Goal: Task Accomplishment & Management: Manage account settings

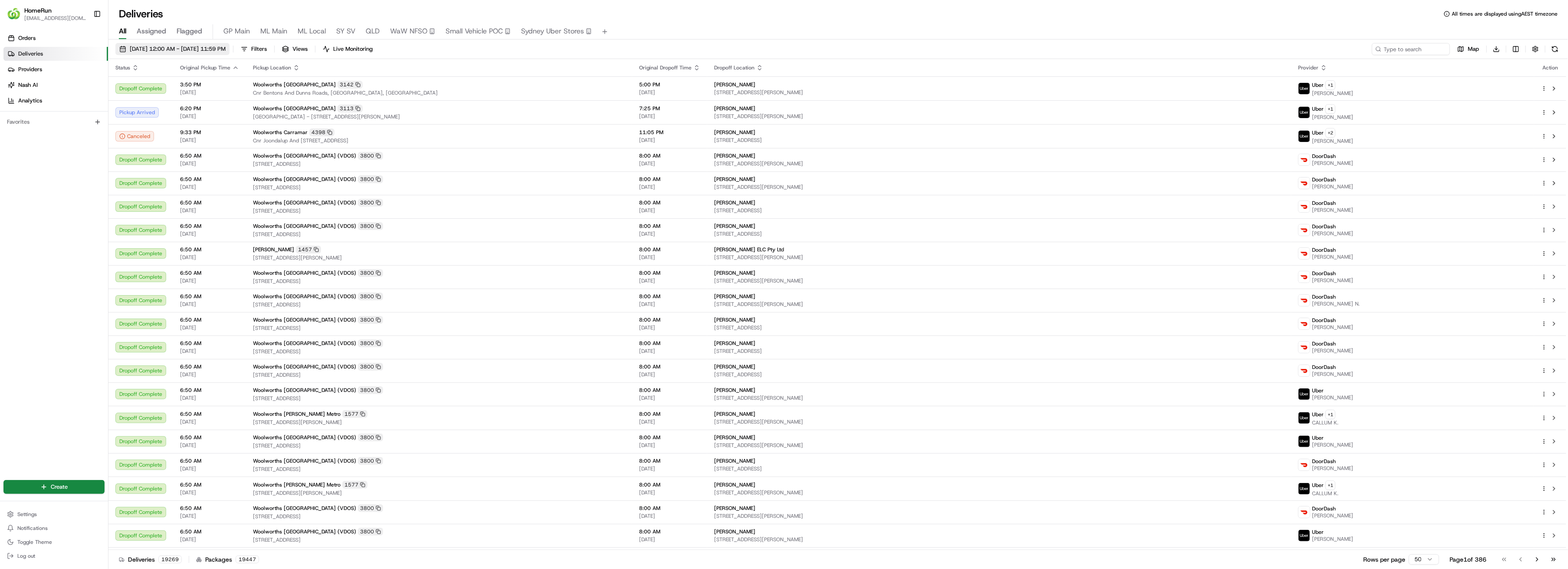
click at [172, 49] on span "21/08/2025 12:00 AM - 21/08/2025 11:59 PM" at bounding box center [178, 49] width 96 height 8
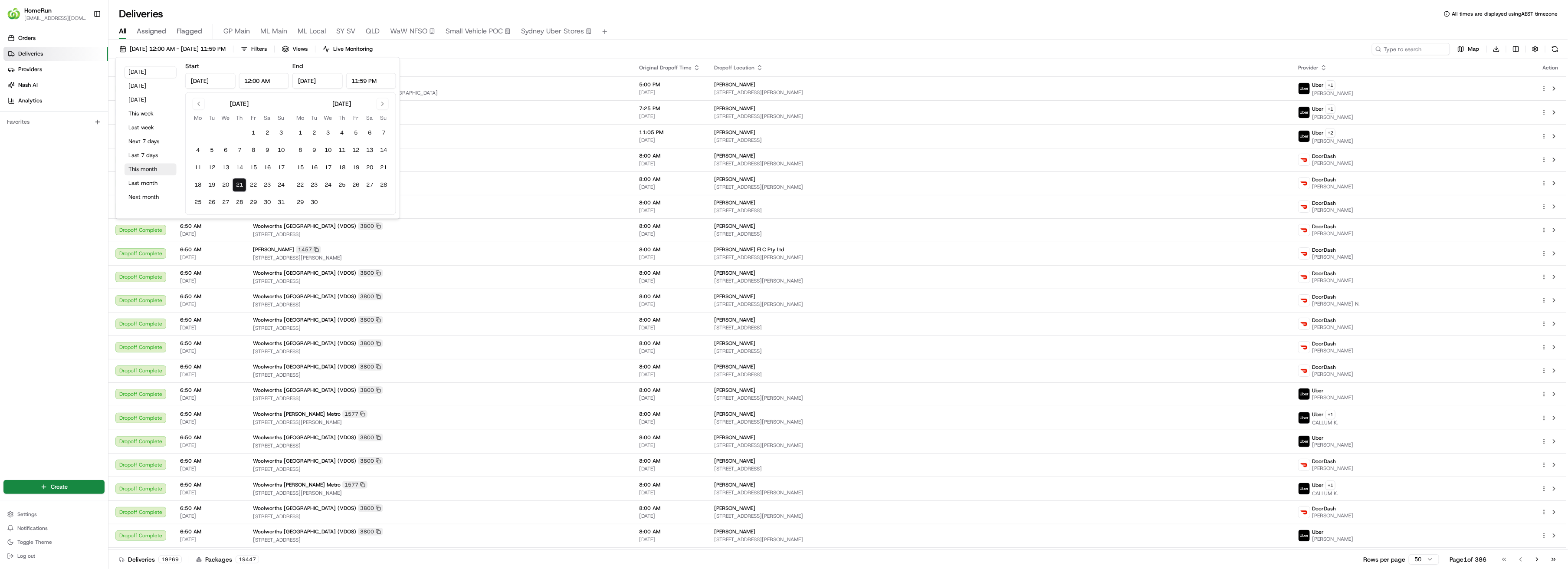
click at [147, 171] on button "This month" at bounding box center [151, 169] width 52 height 12
type input "Aug 1, 2025"
type input "Aug 31, 2025"
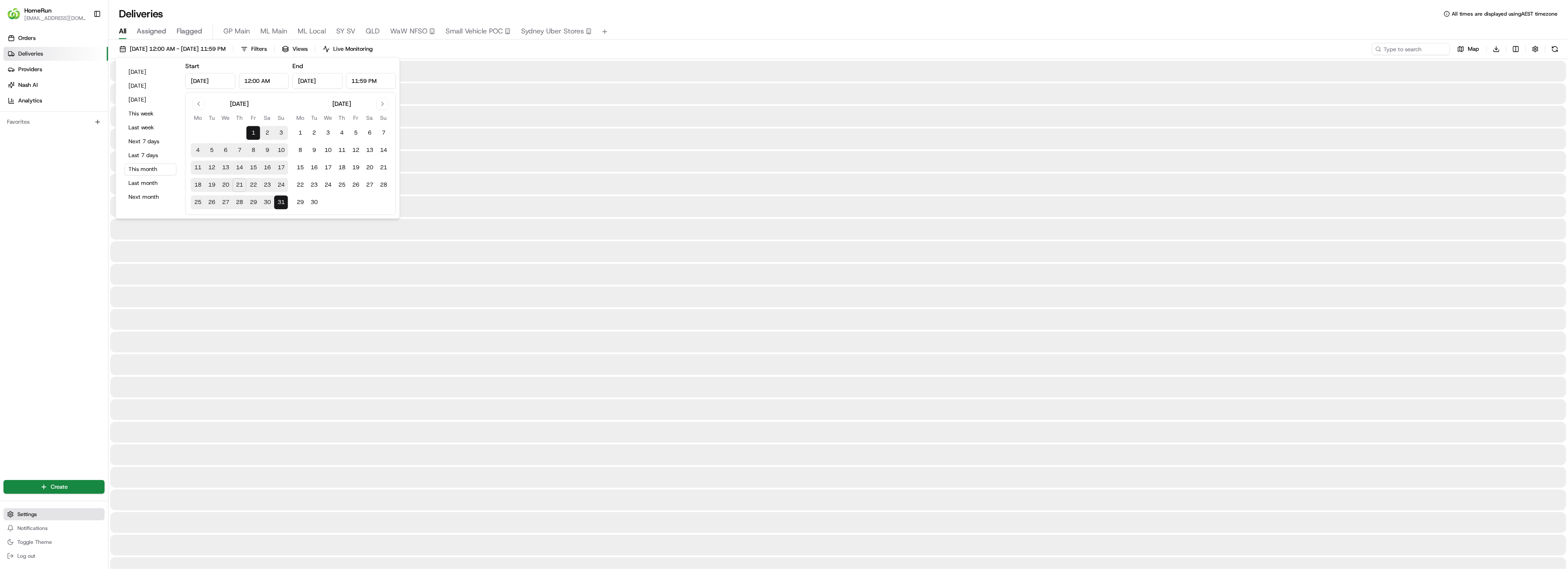
click at [32, 515] on span "Settings" at bounding box center [27, 514] width 19 height 7
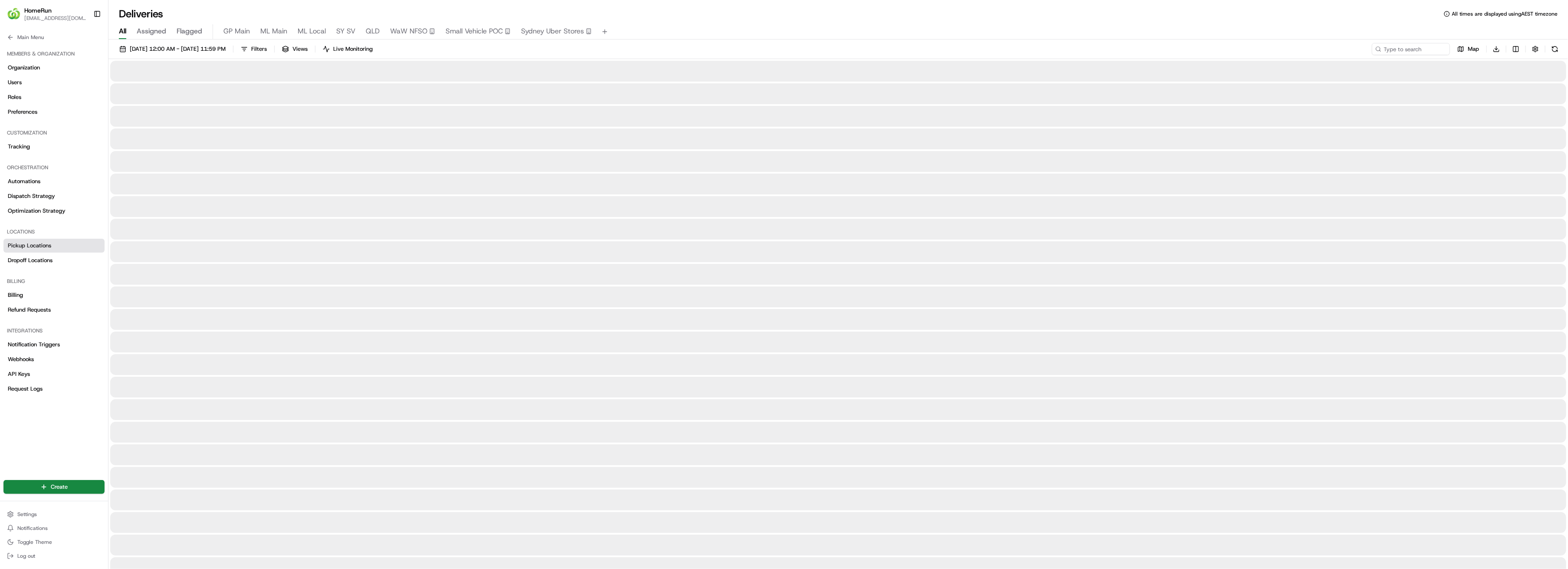
click at [43, 247] on span "Pickup Locations" at bounding box center [29, 246] width 43 height 8
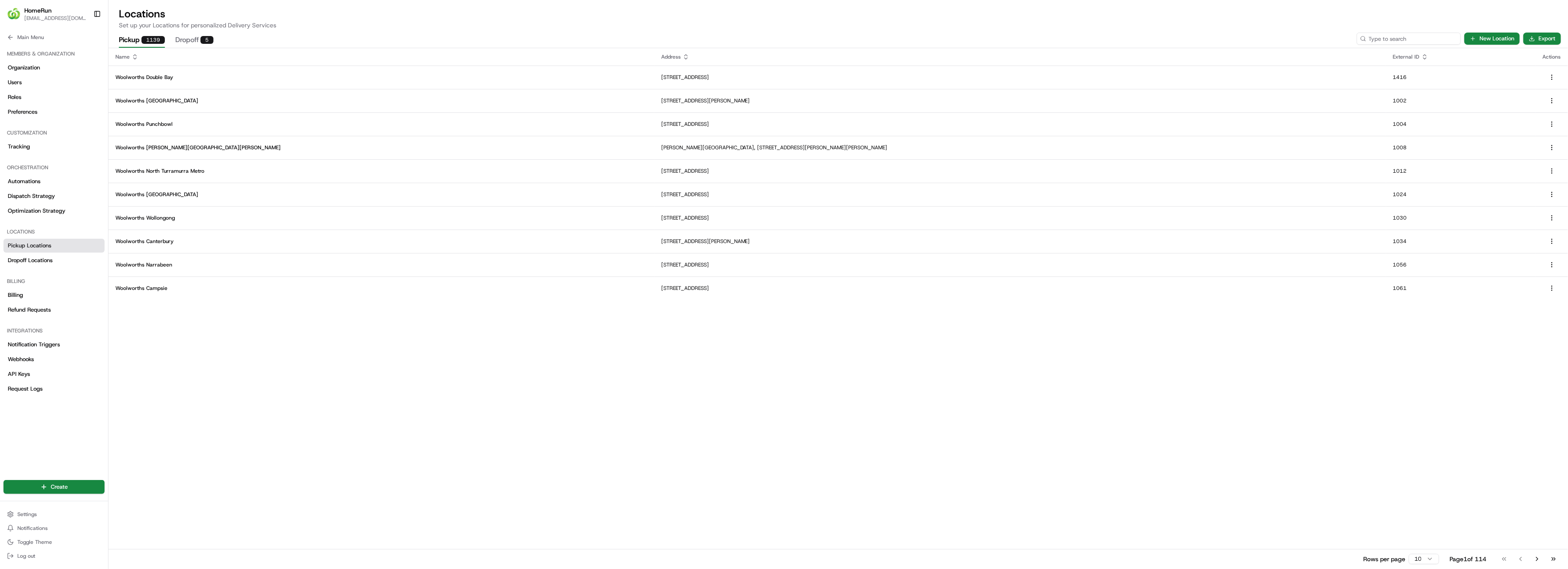
click at [1407, 41] on input at bounding box center [1409, 38] width 104 height 12
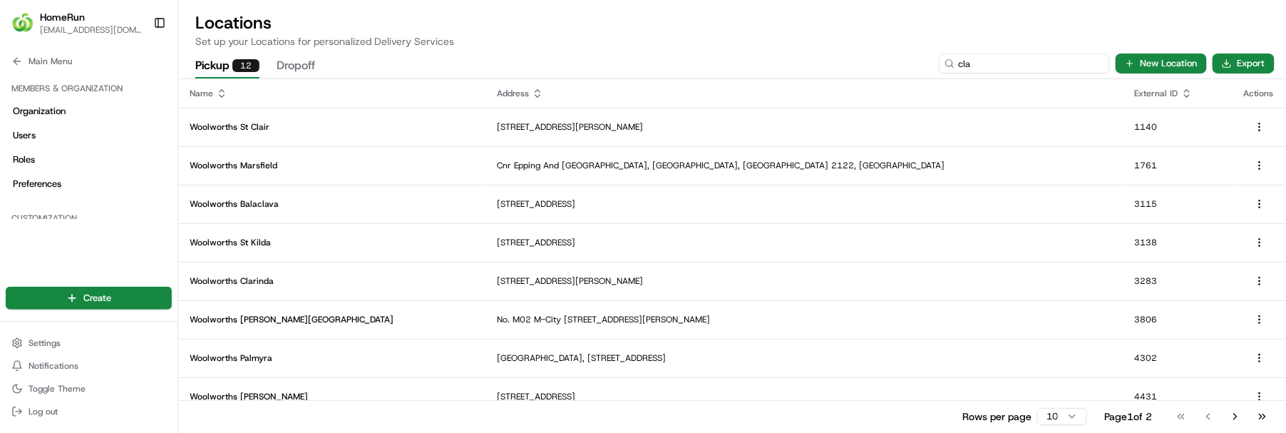
drag, startPoint x: 979, startPoint y: 61, endPoint x: 963, endPoint y: 64, distance: 16.1
click at [963, 64] on input "cla" at bounding box center [1024, 63] width 171 height 20
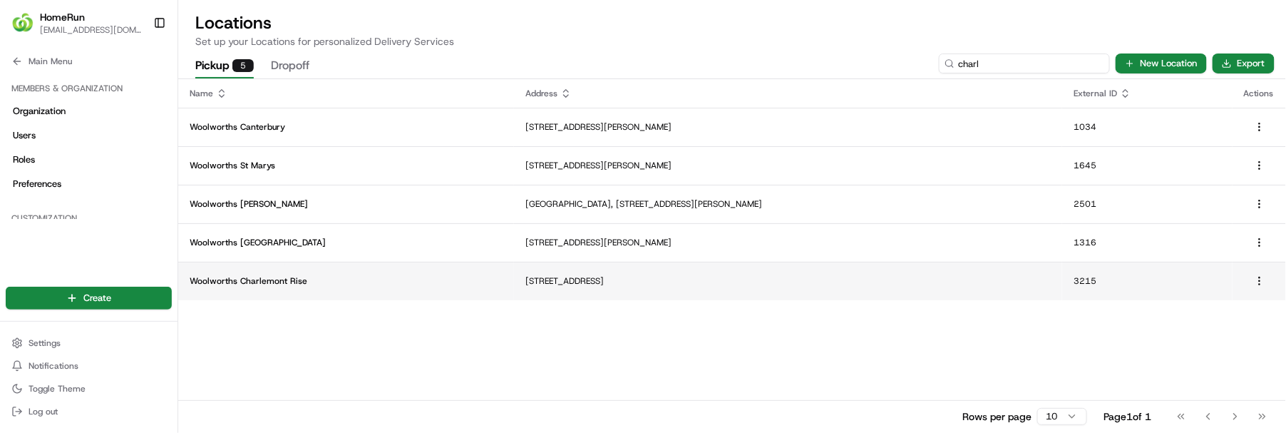
type input "charl"
click at [397, 284] on p "Woolworths Charlemont Rise" at bounding box center [346, 280] width 313 height 11
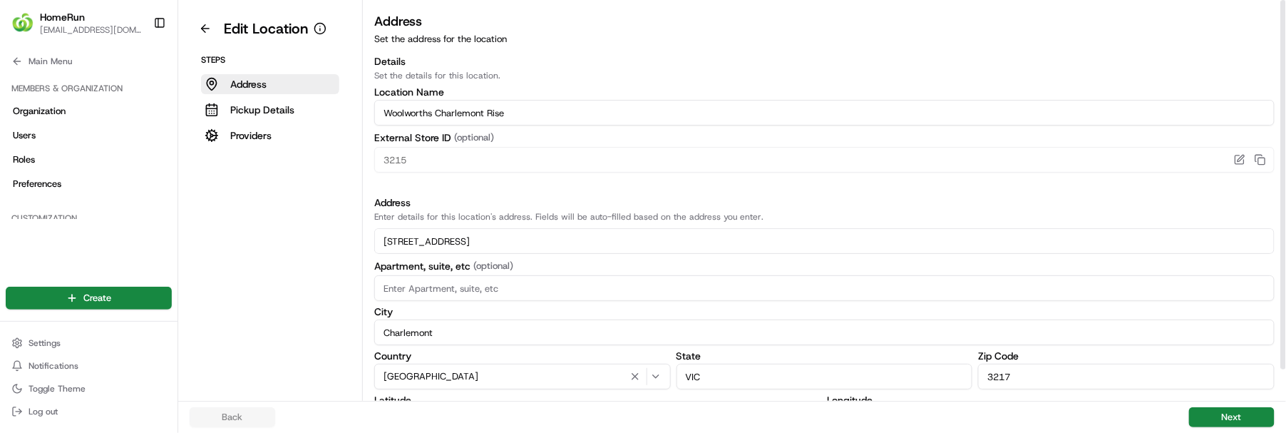
click at [504, 92] on label "Location Name" at bounding box center [824, 92] width 900 height 10
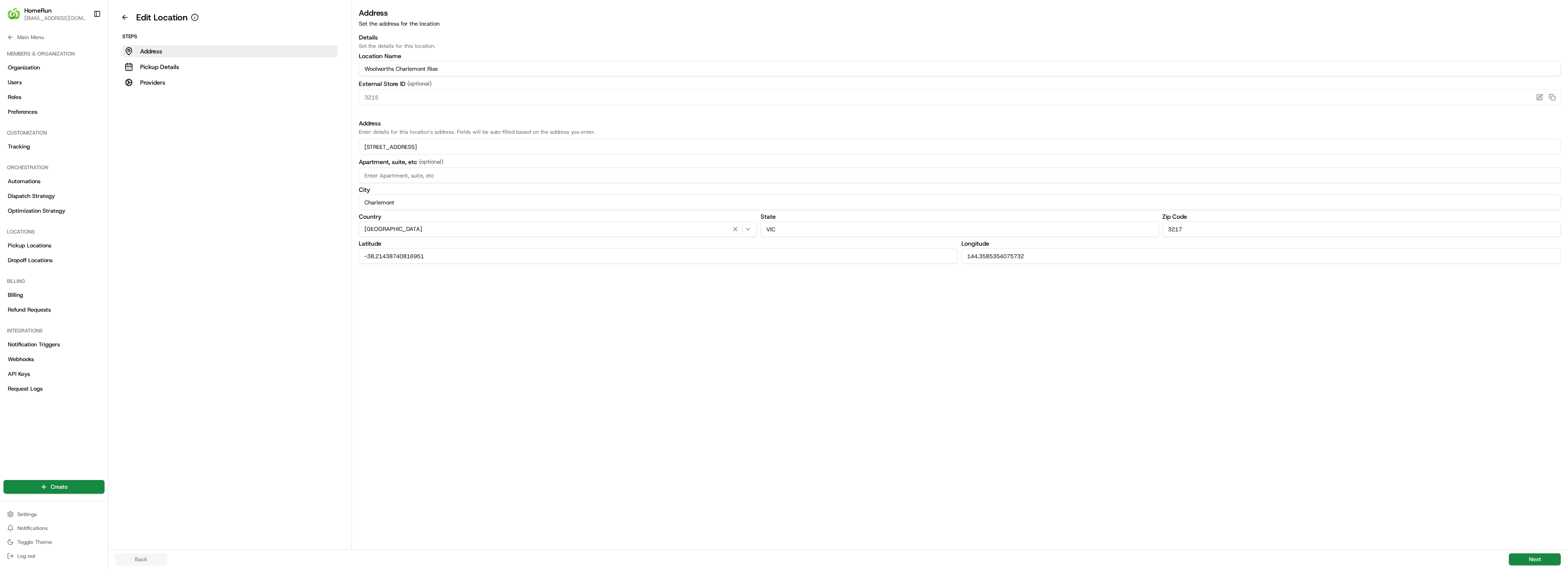
click at [510, 309] on div "Address Set the address for the location Details Set the details for this locat…" at bounding box center [960, 278] width 1216 height 543
drag, startPoint x: 547, startPoint y: 261, endPoint x: 749, endPoint y: 253, distance: 202.2
click at [749, 253] on input "-38.21438740816951" at bounding box center [658, 256] width 600 height 16
click at [791, 263] on input "-38.21438740816951" at bounding box center [658, 256] width 600 height 16
drag, startPoint x: 792, startPoint y: 257, endPoint x: 1048, endPoint y: 256, distance: 256.0
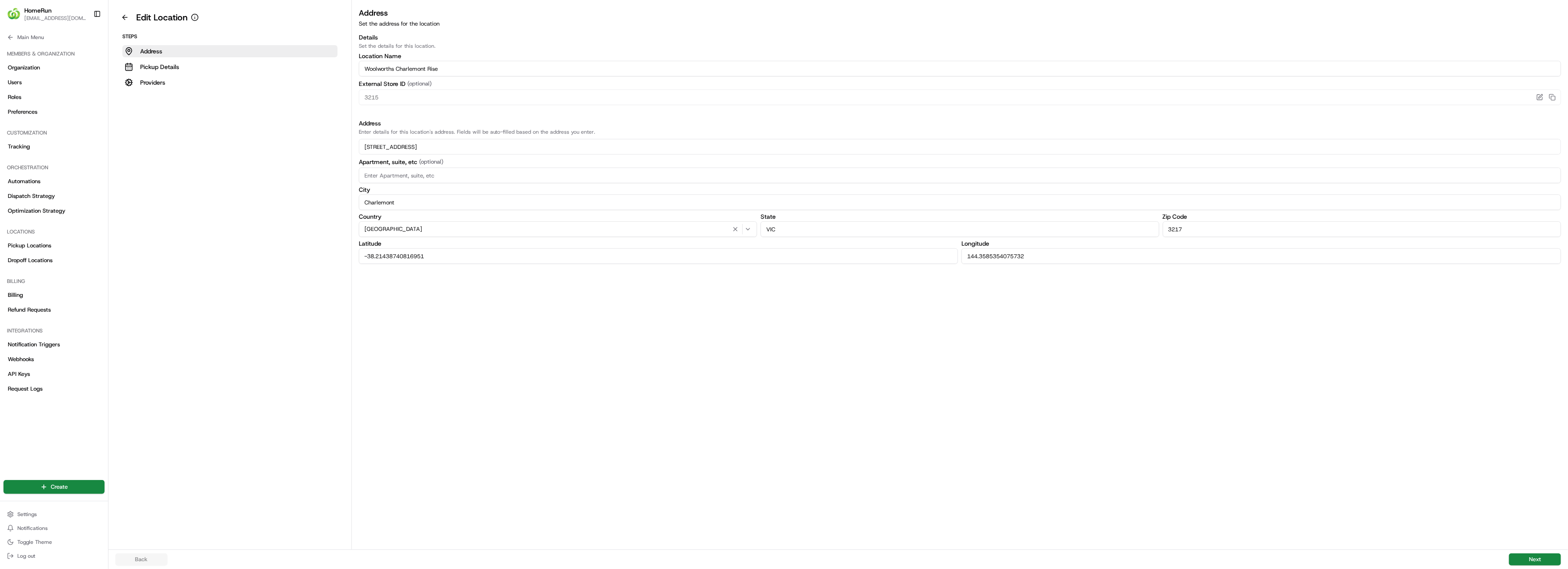
click at [1048, 256] on div "Latitude -38.21438740816951 Longitude 144.3585354075732" at bounding box center [959, 252] width 1202 height 23
drag, startPoint x: 749, startPoint y: 256, endPoint x: 1092, endPoint y: 266, distance: 343.1
click at [1092, 266] on div "Address Set the address for the location Details Set the details for this locat…" at bounding box center [960, 278] width 1216 height 543
copy div "Latitude Longitude"
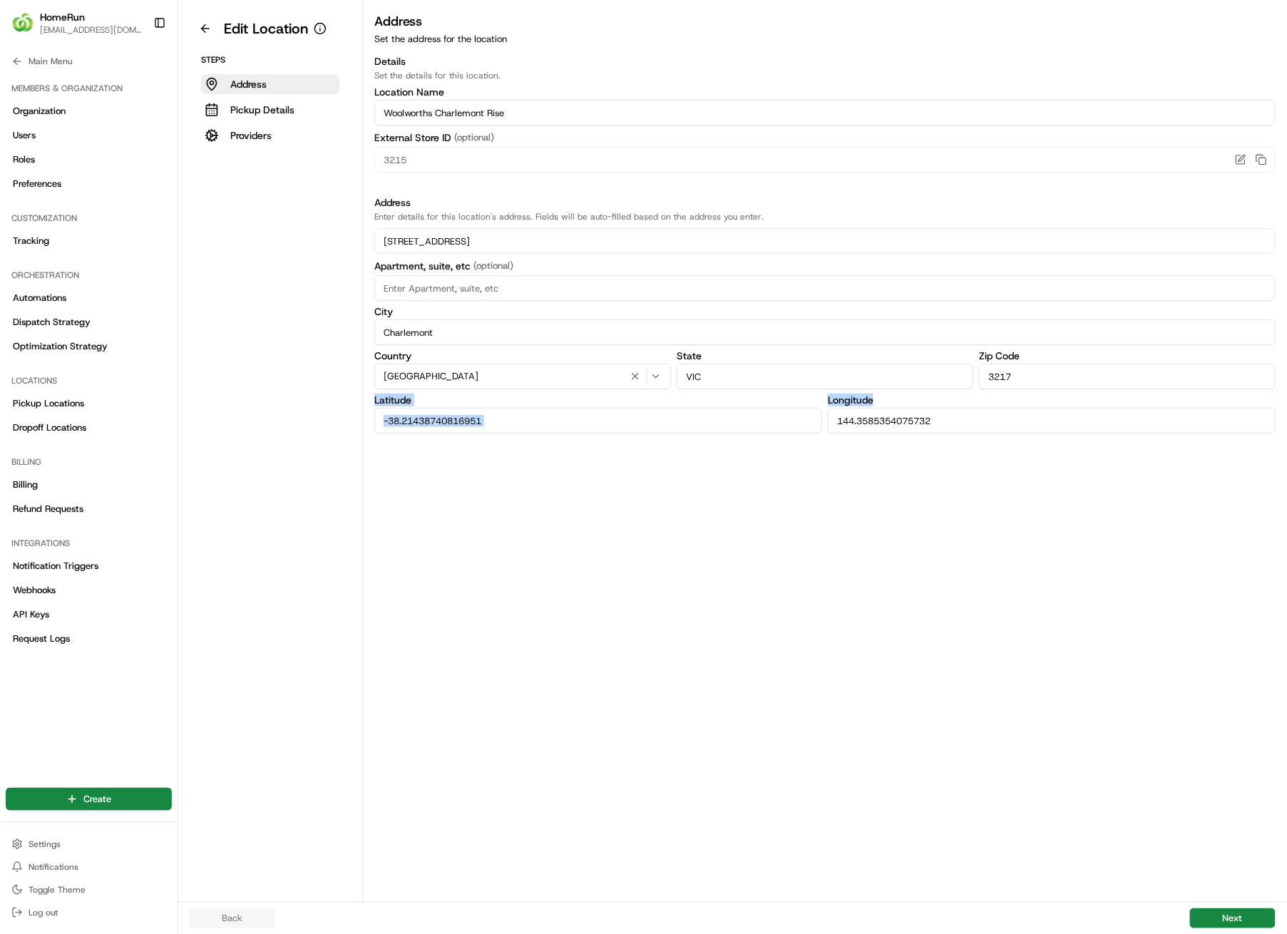
click at [575, 418] on input "-38.21438740816951" at bounding box center [598, 421] width 448 height 26
drag, startPoint x: 565, startPoint y: 426, endPoint x: 367, endPoint y: 417, distance: 198.3
click at [367, 417] on div "Address Set the address for the location Details Set the details for this locat…" at bounding box center [825, 222] width 924 height 422
drag, startPoint x: 969, startPoint y: 421, endPoint x: 825, endPoint y: 424, distance: 144.0
click at [825, 424] on div "Latitude -38.21438740816951 Longitude 144.3585354075732" at bounding box center [824, 414] width 901 height 38
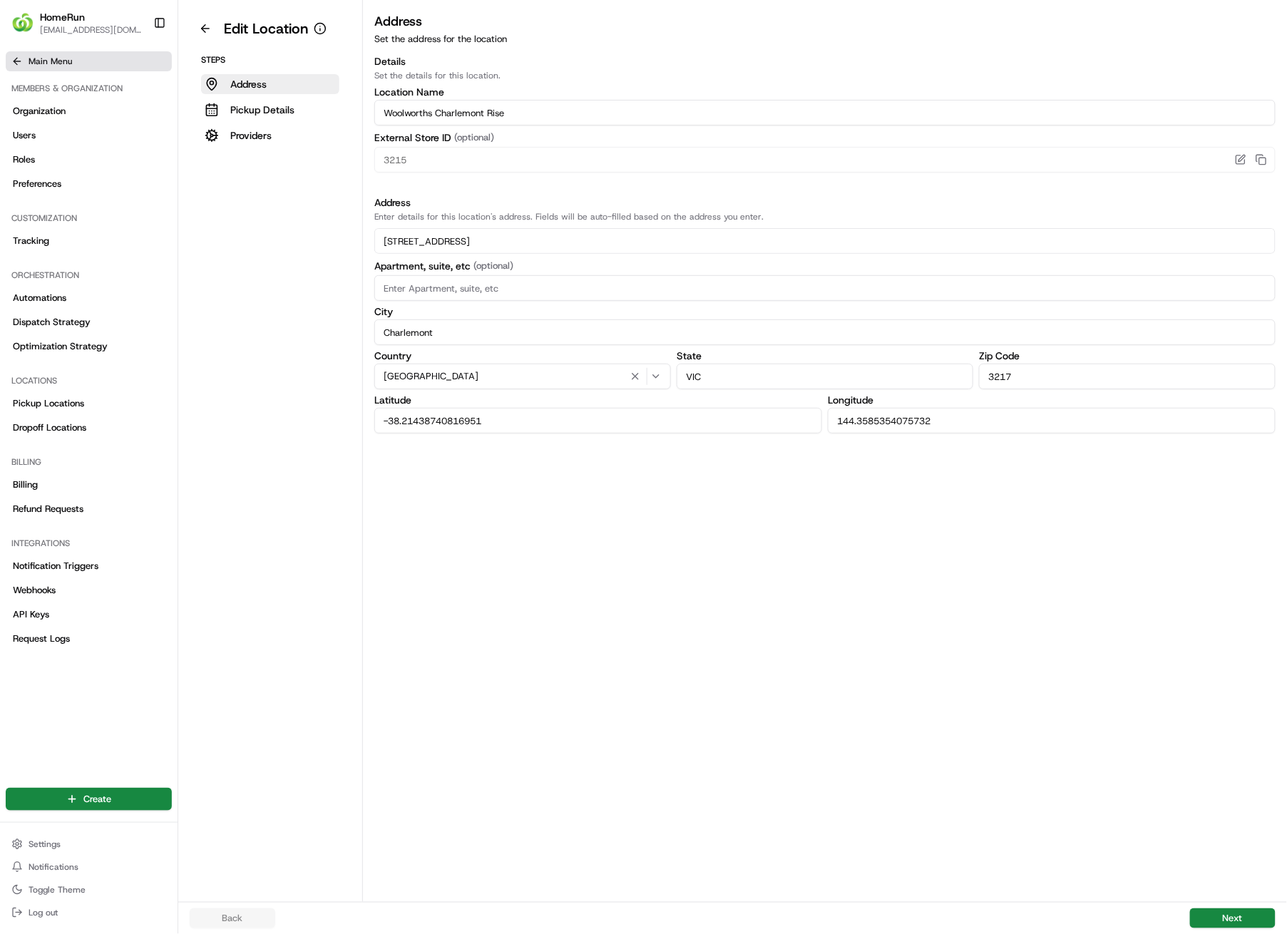
click at [16, 58] on icon at bounding box center [16, 61] width 4 height 6
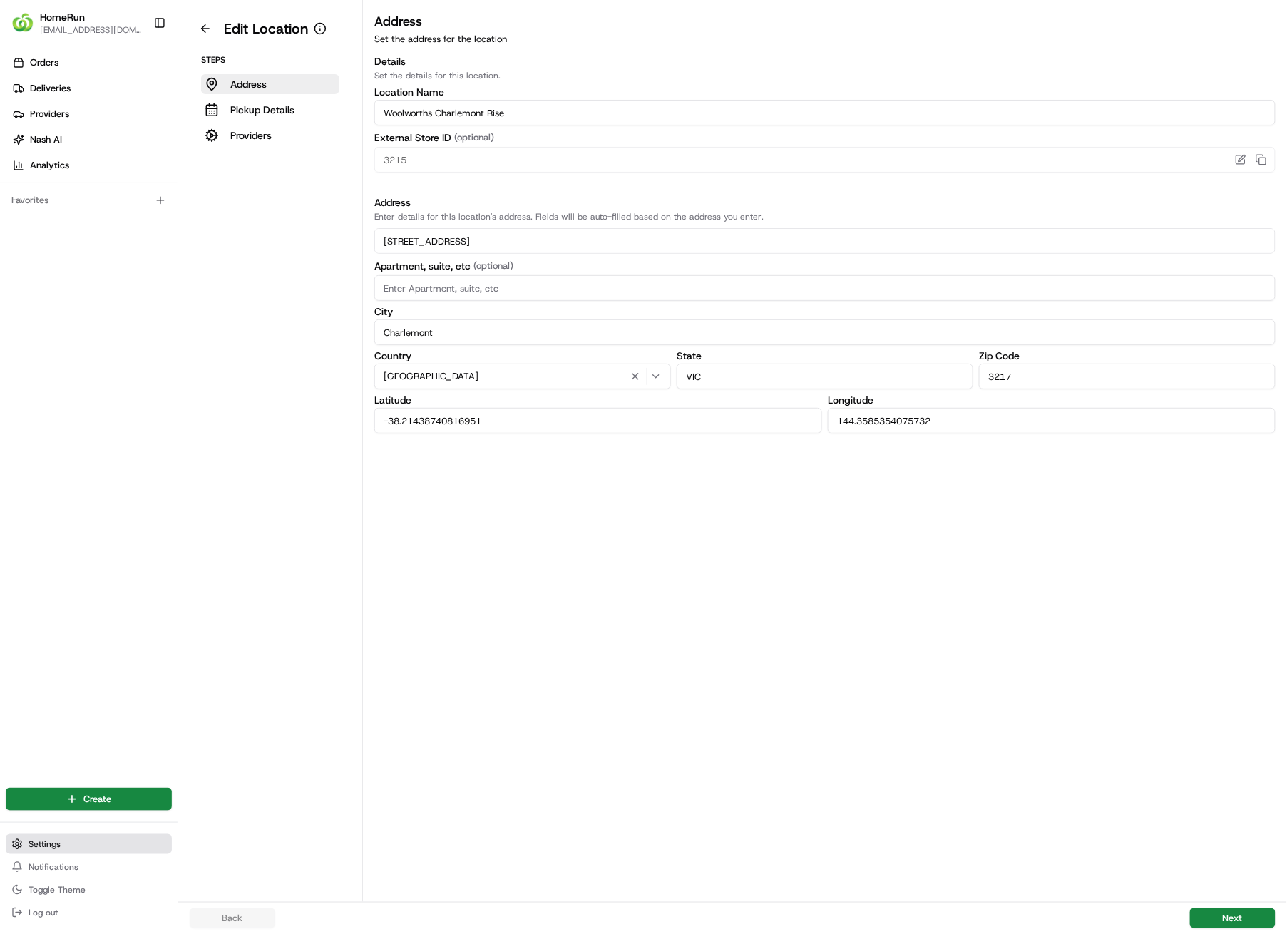
click at [40, 842] on span "Settings" at bounding box center [45, 843] width 32 height 11
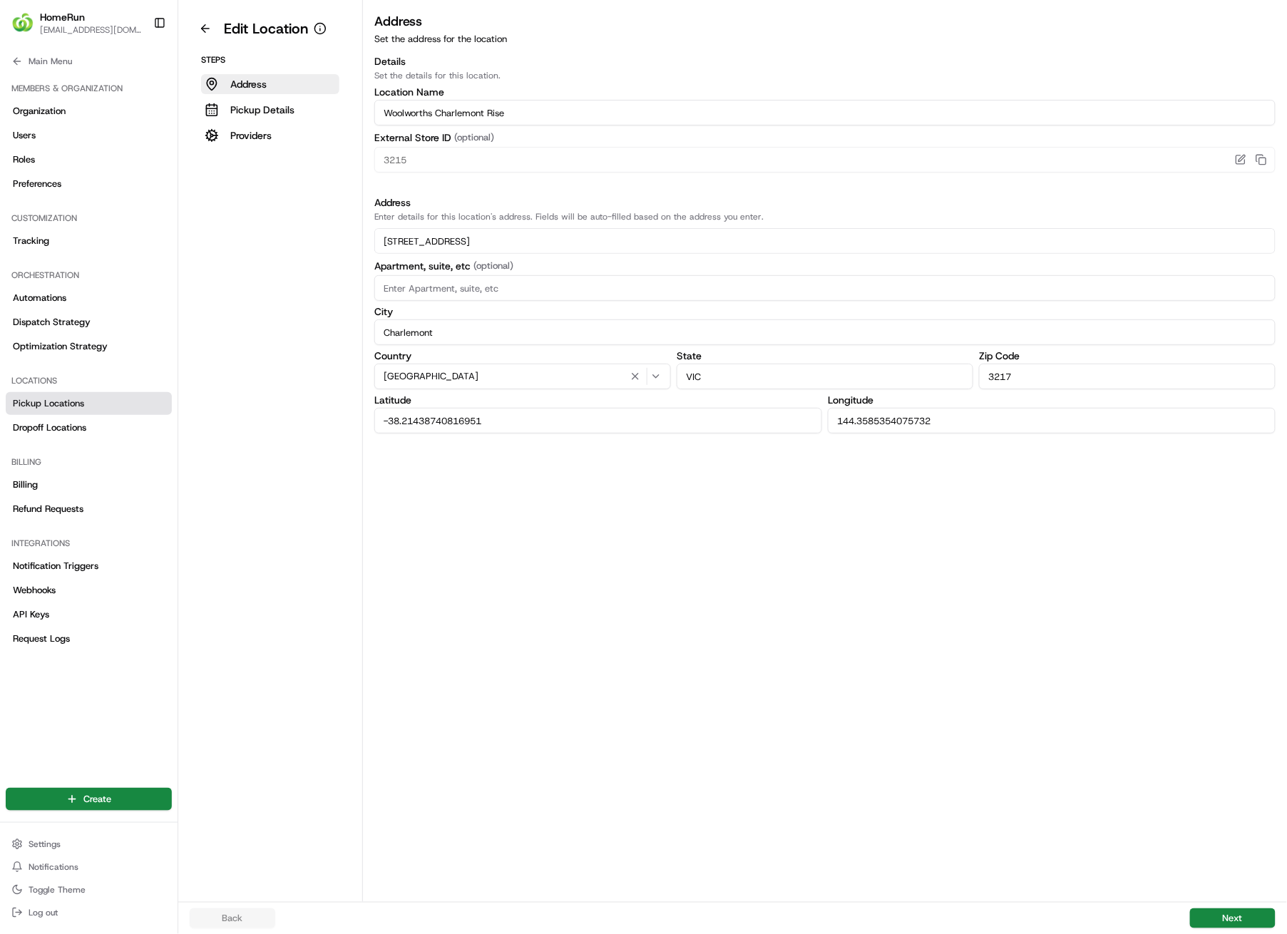
click at [63, 406] on span "Pickup Locations" at bounding box center [48, 403] width 71 height 13
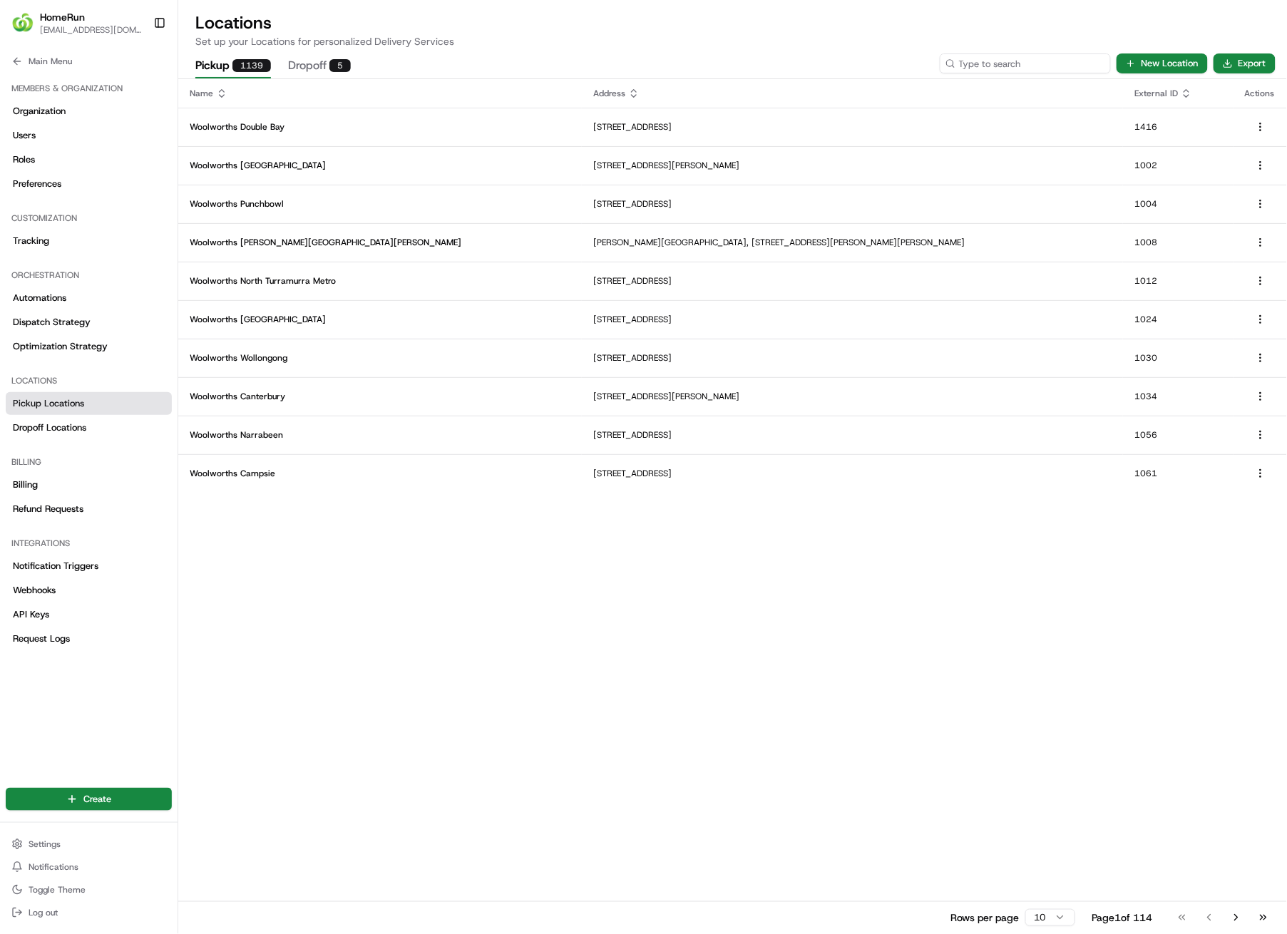
click at [1059, 64] on input at bounding box center [1024, 63] width 171 height 20
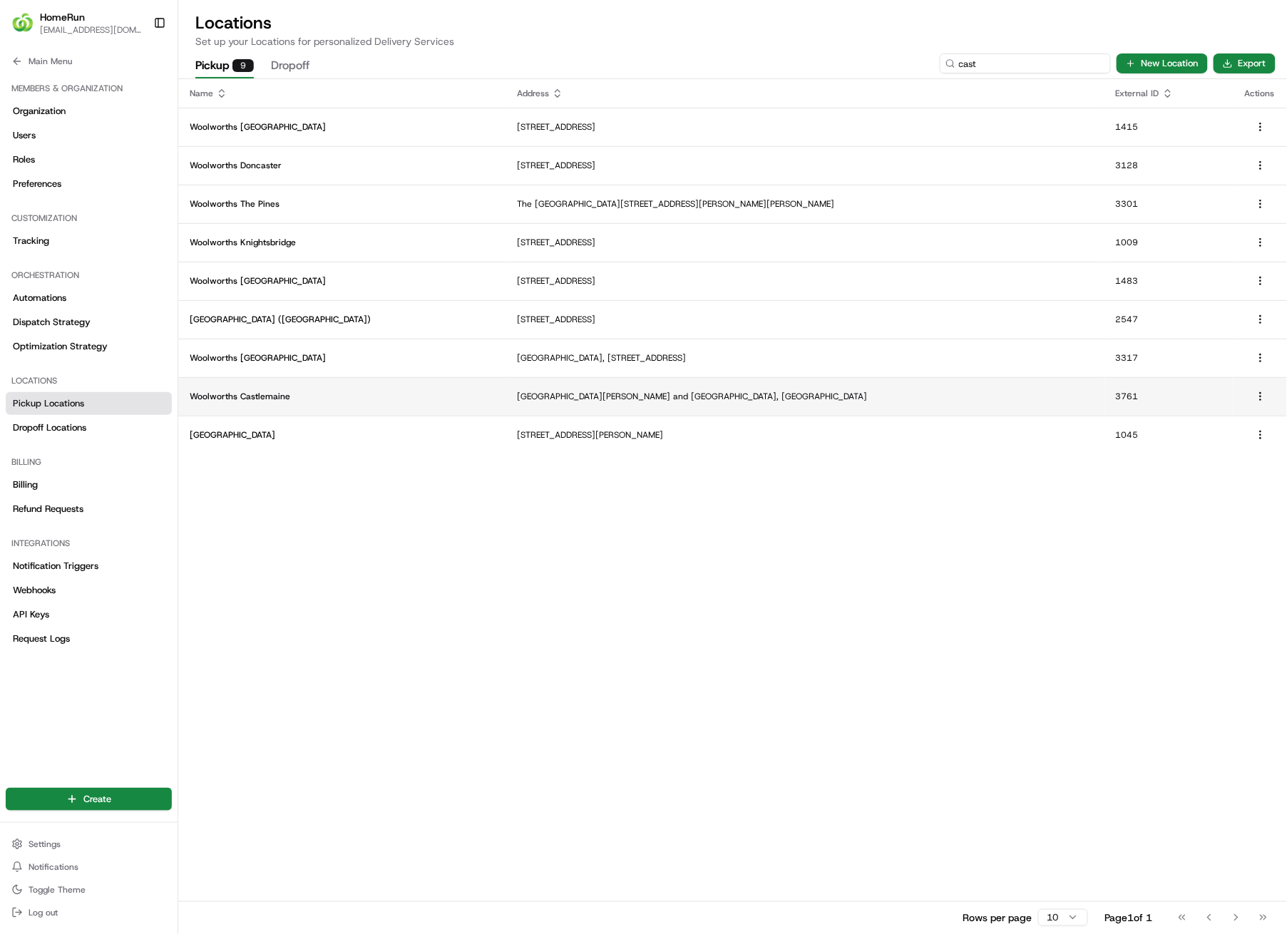
type input "cast"
click at [591, 394] on p "Cnr Urquhart Street and Forest Street, Castlemaine, VIC 3450, AU" at bounding box center [805, 396] width 576 height 11
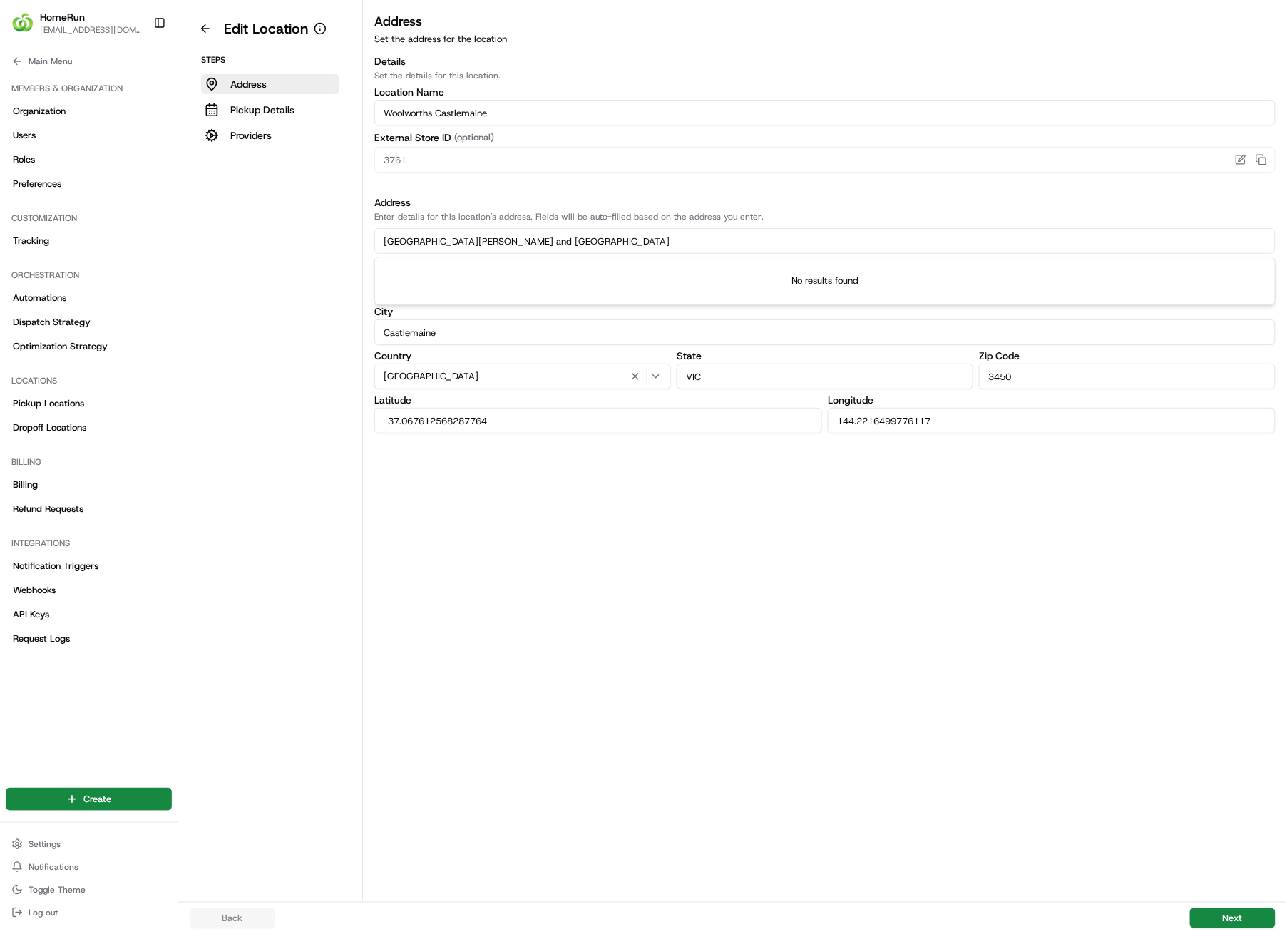
drag, startPoint x: 573, startPoint y: 244, endPoint x: 392, endPoint y: 238, distance: 181.1
click at [379, 232] on input "Cnr Urquhart Street and Forest Street" at bounding box center [824, 241] width 901 height 26
drag, startPoint x: 540, startPoint y: 422, endPoint x: 364, endPoint y: 415, distance: 176.2
click at [364, 415] on div "Address Set the address for the location Details Set the details for this locat…" at bounding box center [825, 222] width 924 height 422
click at [855, 424] on input "144.2216499776117" at bounding box center [1052, 421] width 448 height 26
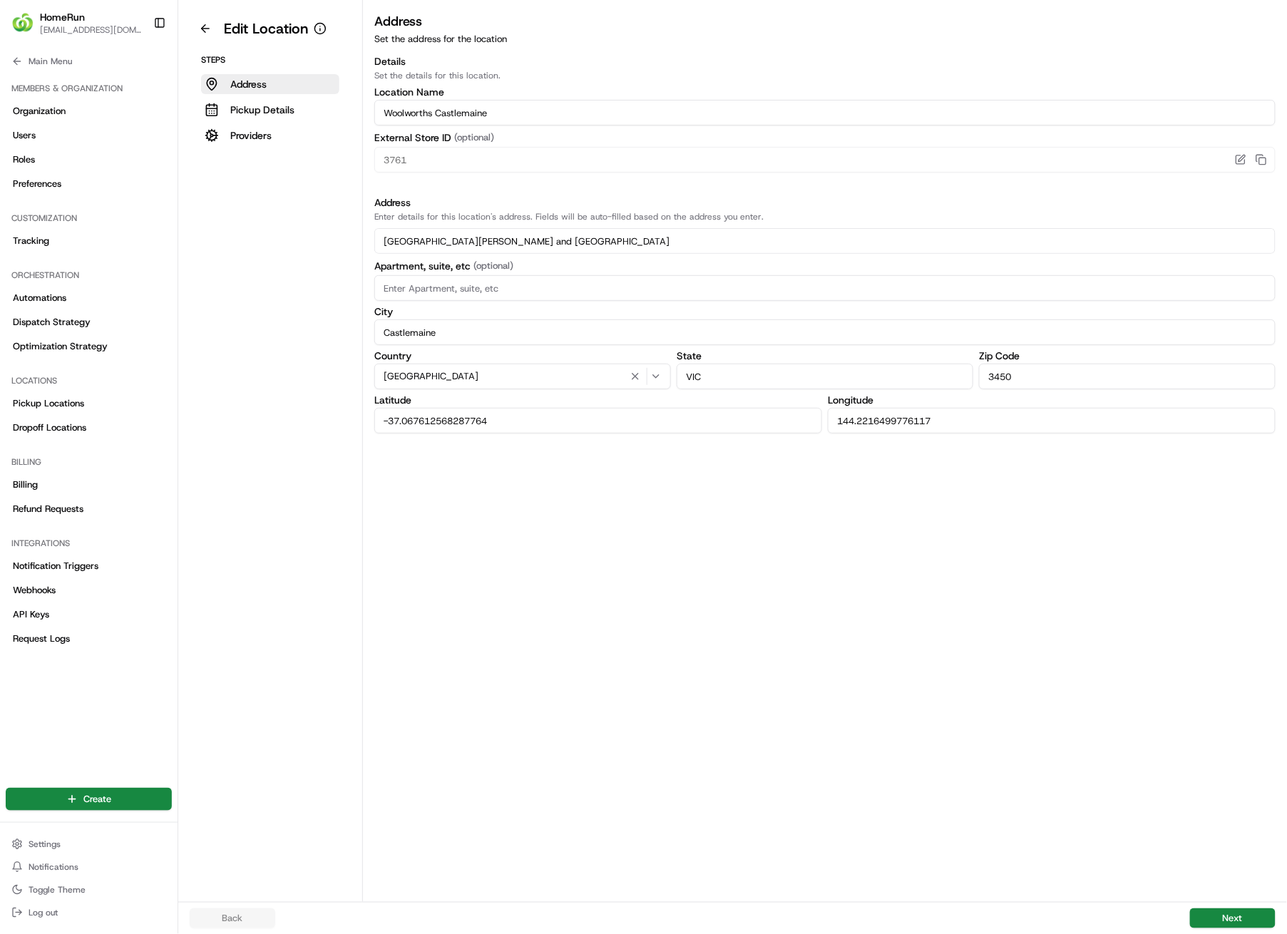
drag, startPoint x: 1025, startPoint y: 415, endPoint x: 828, endPoint y: 423, distance: 196.9
click at [824, 424] on div "Latitude -37.067612568287764 Longitude 144.2216499776117" at bounding box center [824, 414] width 901 height 38
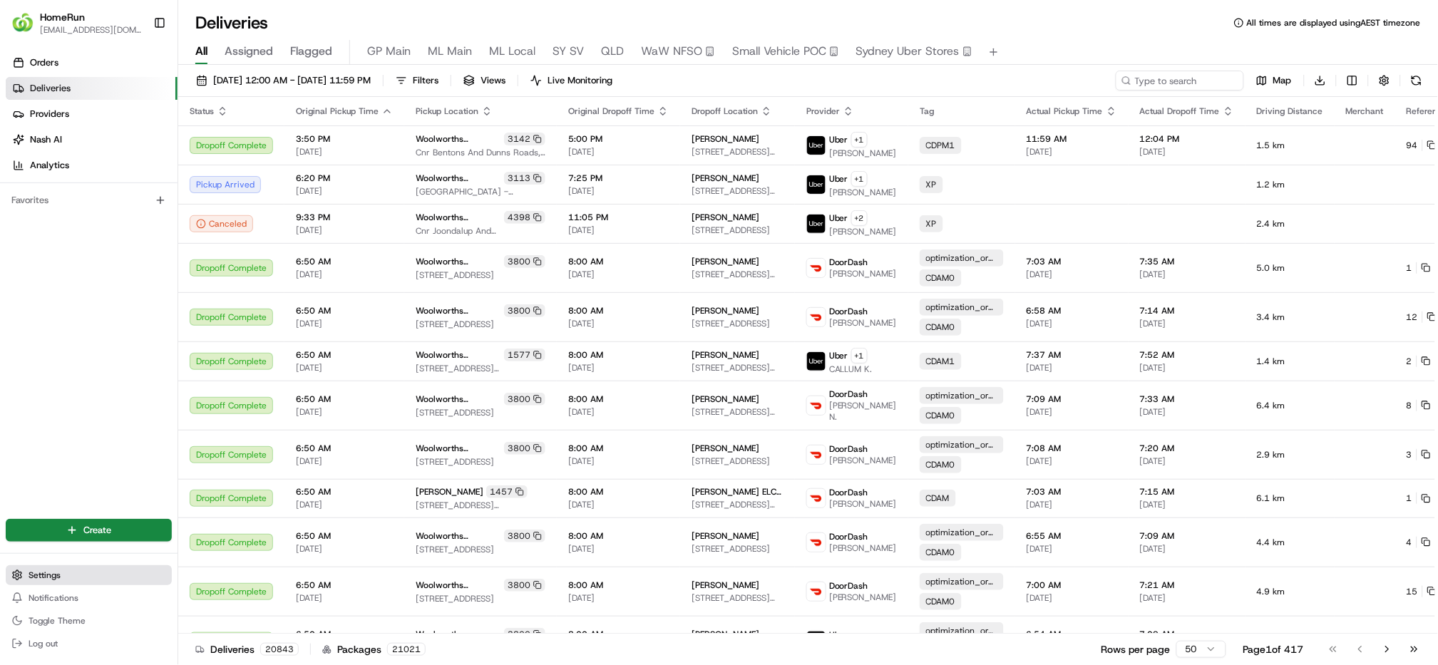
click at [26, 575] on button "Settings" at bounding box center [89, 575] width 166 height 20
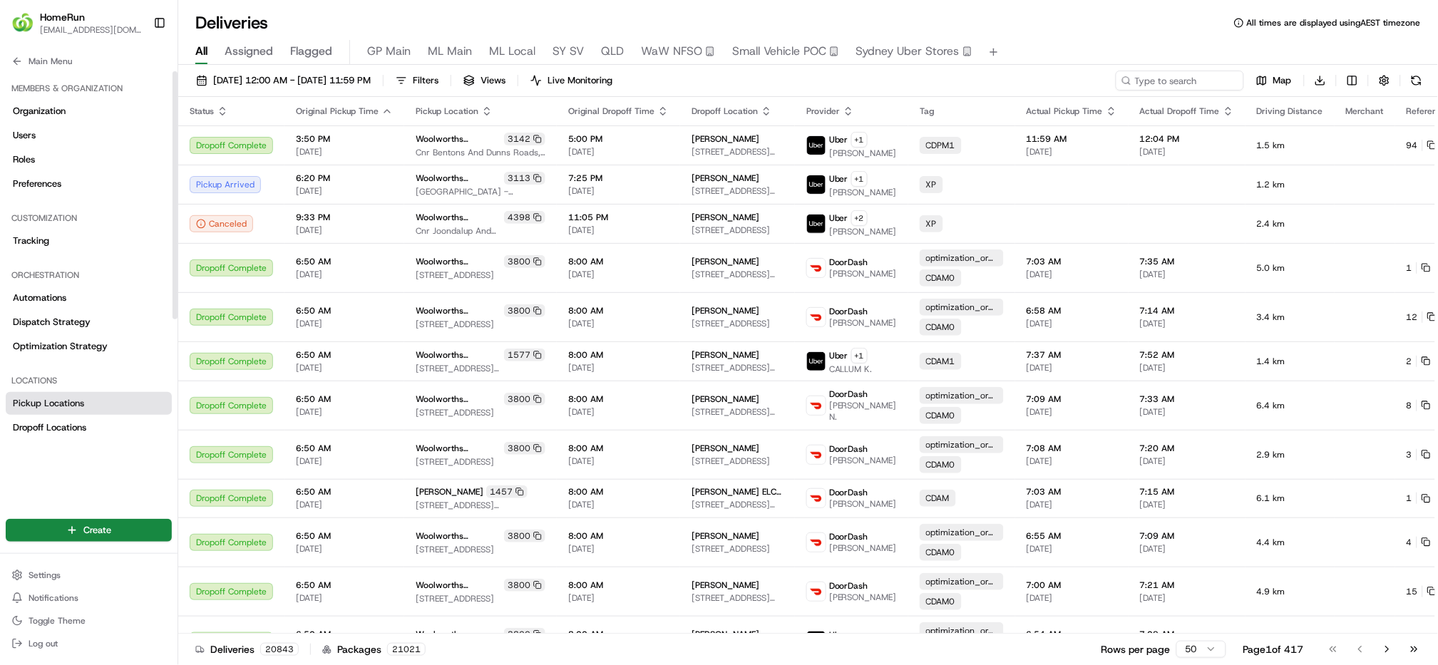
click at [55, 406] on span "Pickup Locations" at bounding box center [48, 403] width 71 height 13
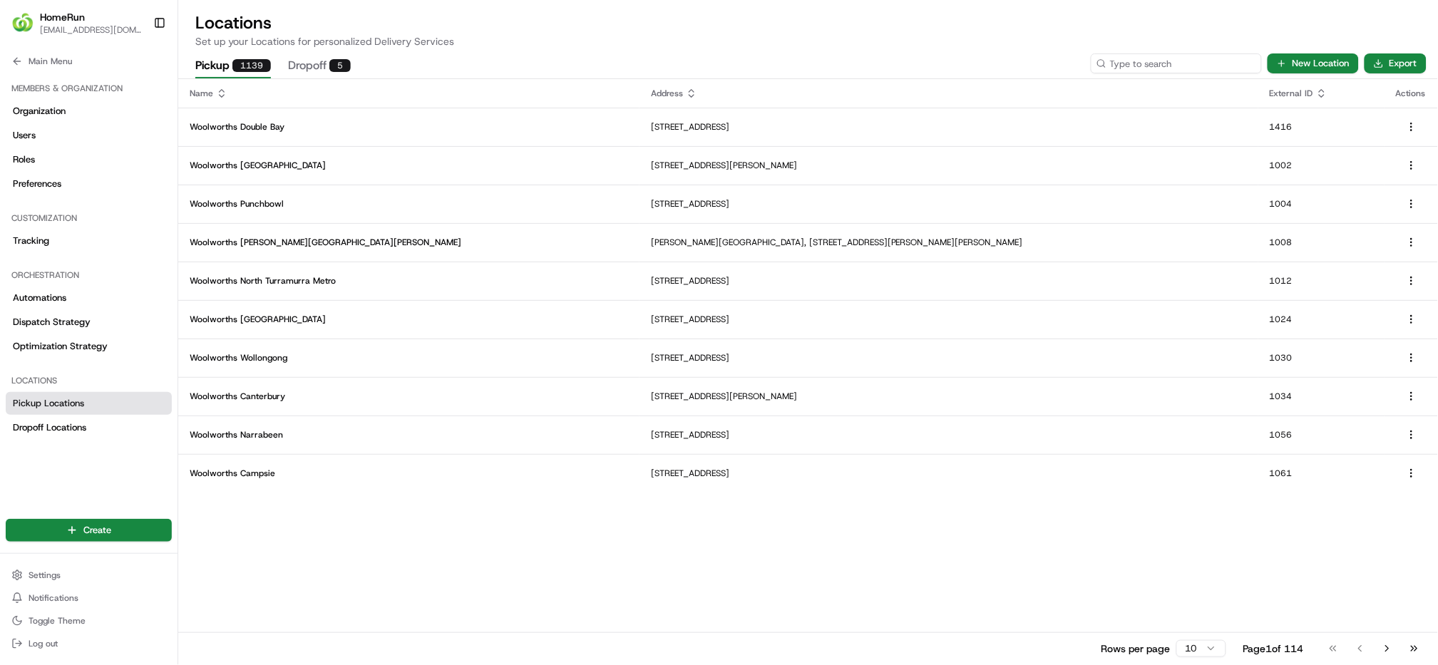
click at [1183, 64] on input at bounding box center [1176, 63] width 171 height 20
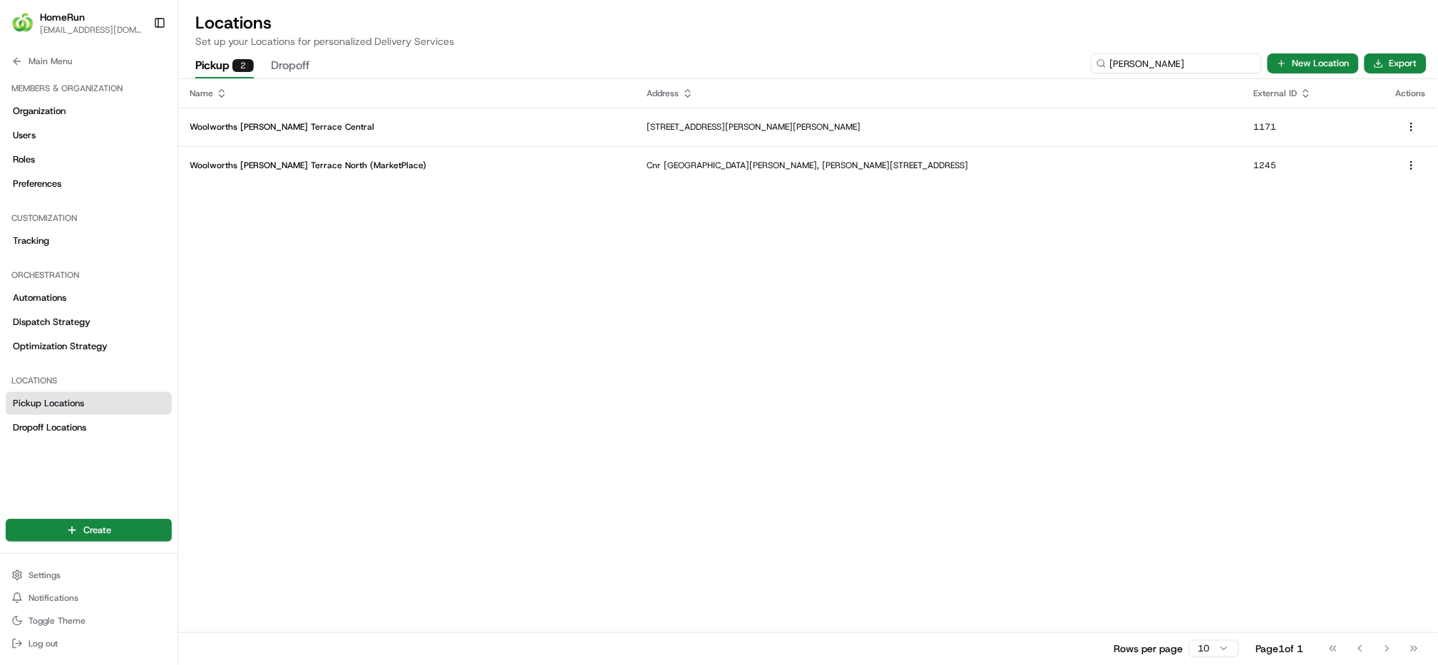
drag, startPoint x: 1178, startPoint y: 65, endPoint x: 1076, endPoint y: 76, distance: 101.8
click at [1076, 76] on div "Pickup 2 Dropoff [PERSON_NAME] New Location Export" at bounding box center [807, 63] width 1259 height 30
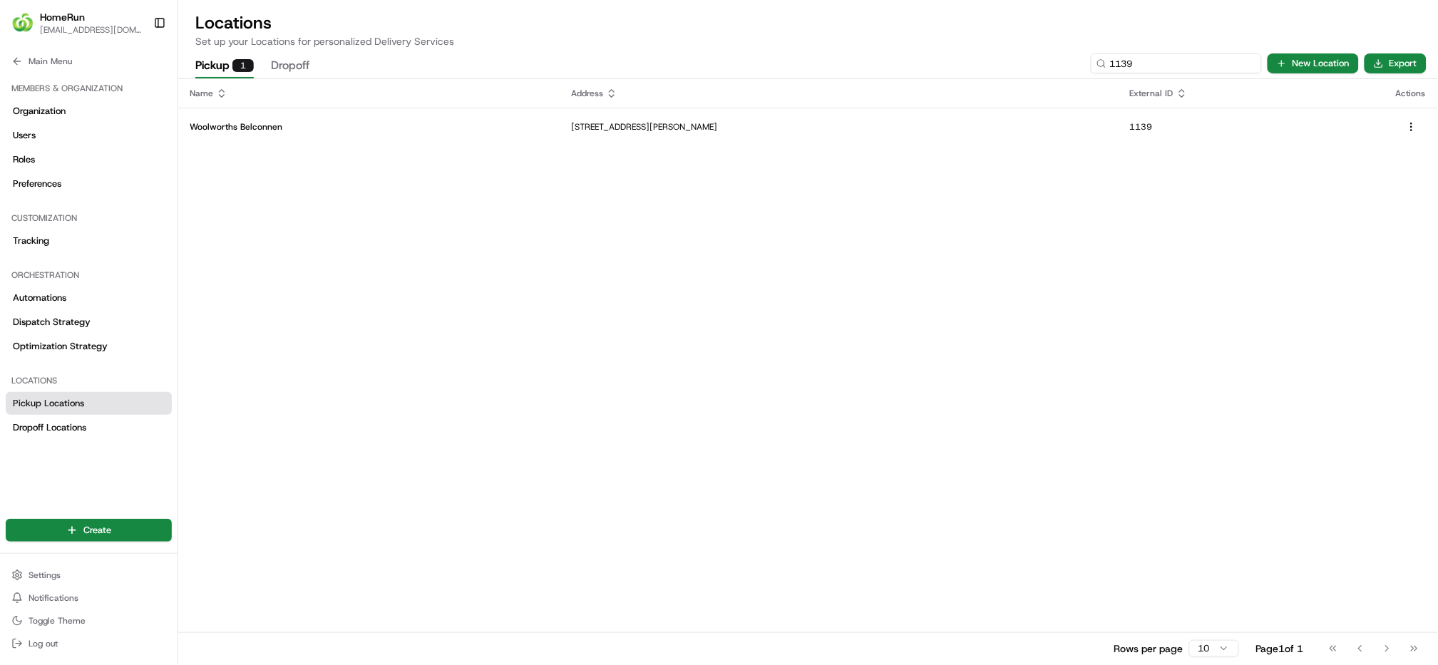
type input "1139"
